Goal: Information Seeking & Learning: Find specific fact

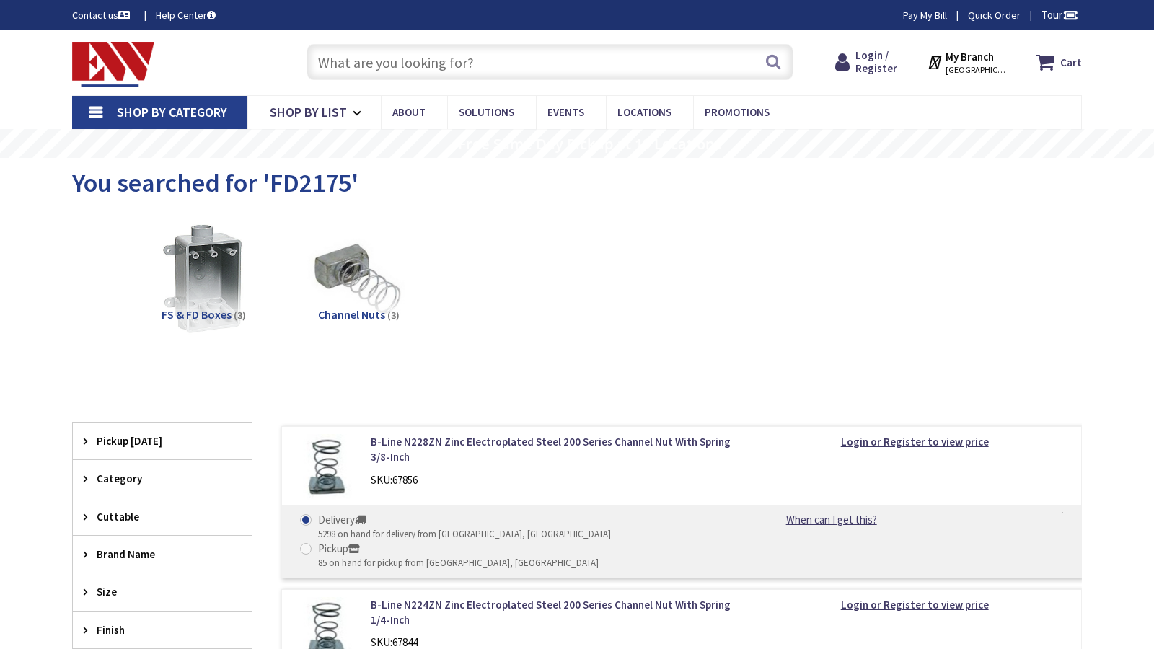
type input "[GEOGRAPHIC_DATA], [GEOGRAPHIC_DATA]"
